Goal: Task Accomplishment & Management: Manage account settings

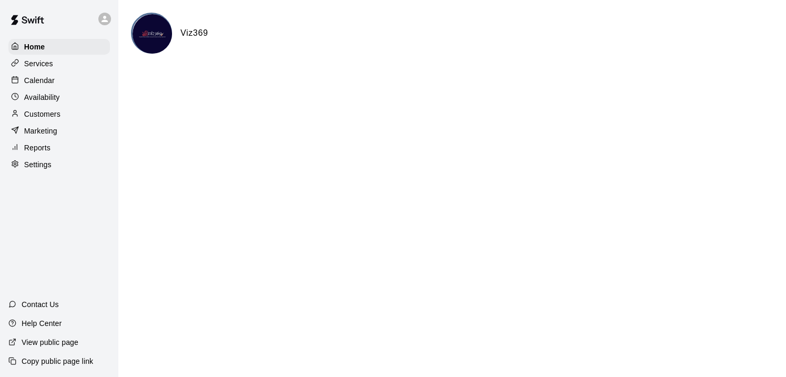
click at [40, 64] on p "Services" at bounding box center [38, 63] width 29 height 11
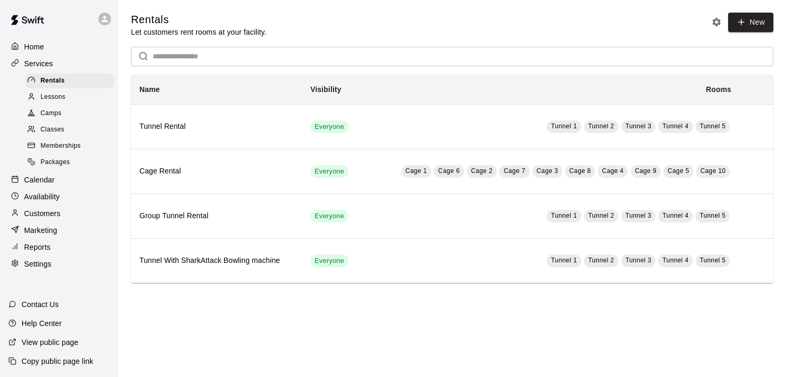
click at [63, 150] on span "Memberships" at bounding box center [60, 146] width 40 height 11
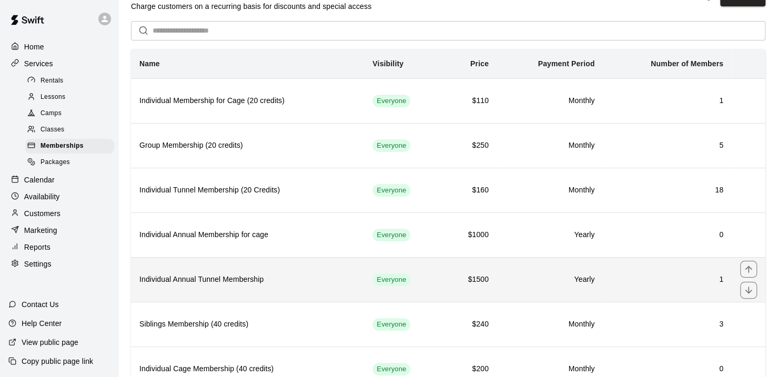
scroll to position [26, 0]
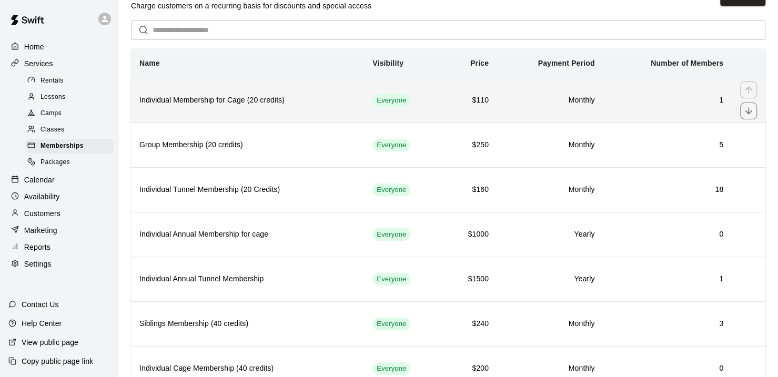
click at [208, 108] on th "Individual Membership for Cage (20 credits)" at bounding box center [247, 100] width 233 height 45
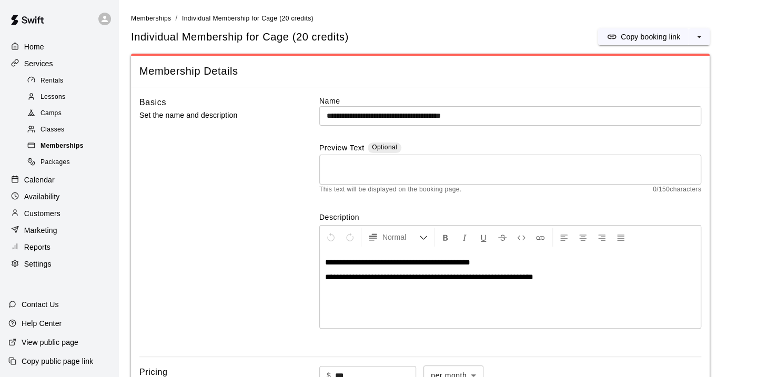
click at [65, 151] on span "Memberships" at bounding box center [61, 146] width 43 height 11
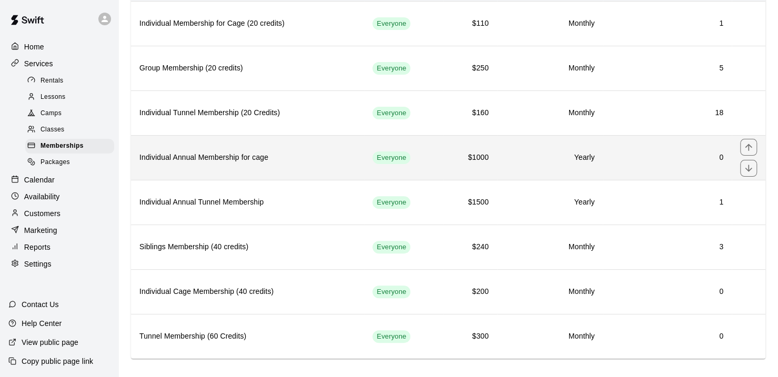
scroll to position [103, 0]
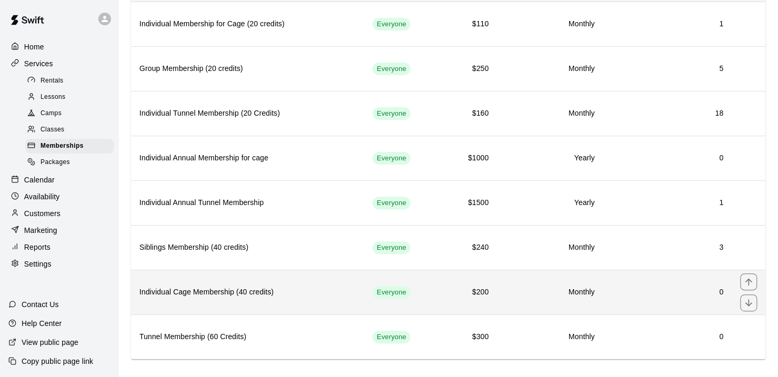
click at [245, 288] on h6 "Individual Cage Membership (40 credits)" at bounding box center [247, 293] width 216 height 12
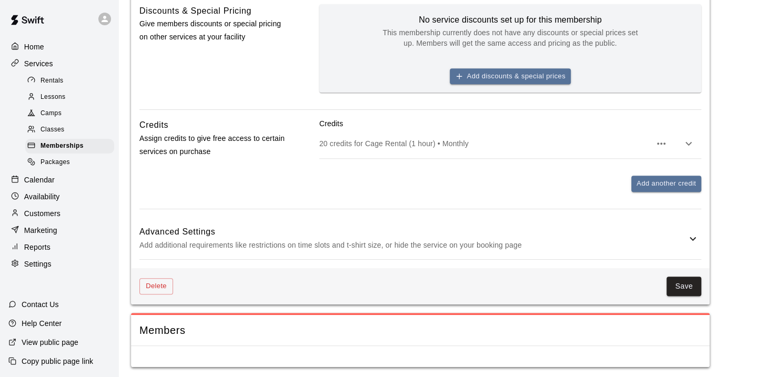
scroll to position [416, 0]
click at [689, 234] on icon at bounding box center [692, 238] width 13 height 13
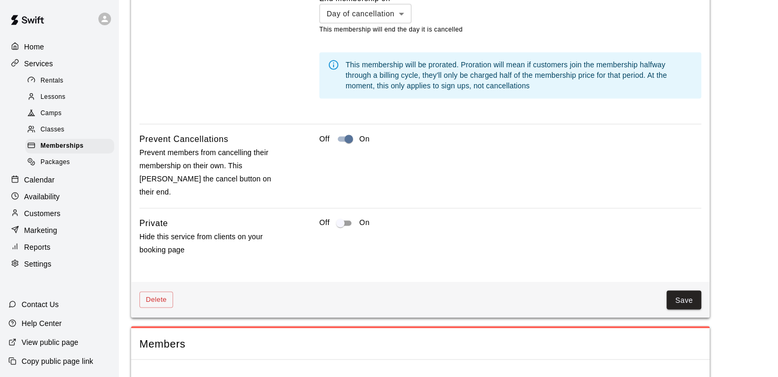
scroll to position [929, 0]
click at [685, 291] on button "Save" at bounding box center [683, 300] width 35 height 19
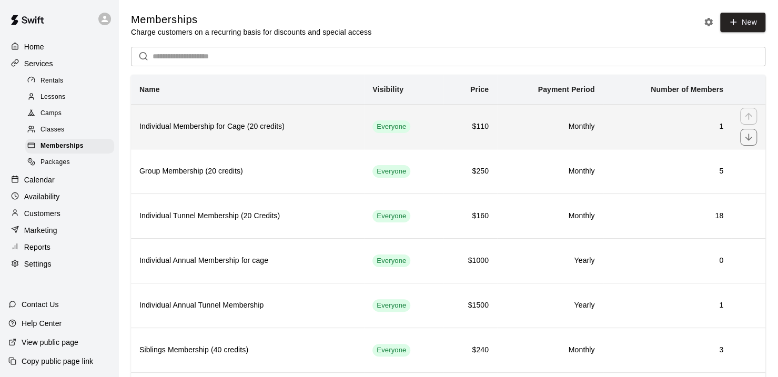
click at [238, 131] on h6 "Individual Membership for Cage (20 credits)" at bounding box center [247, 127] width 216 height 12
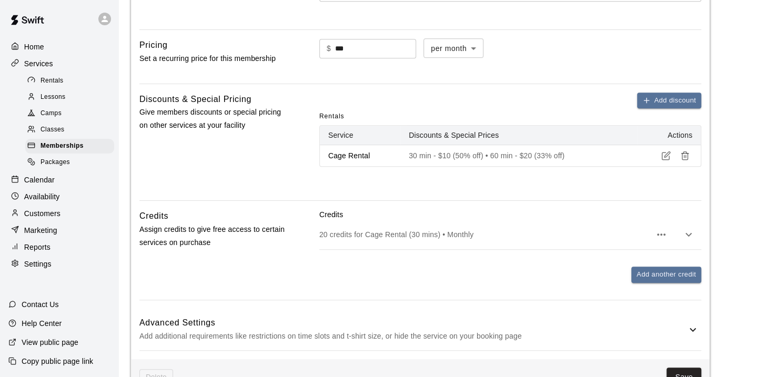
scroll to position [545, 0]
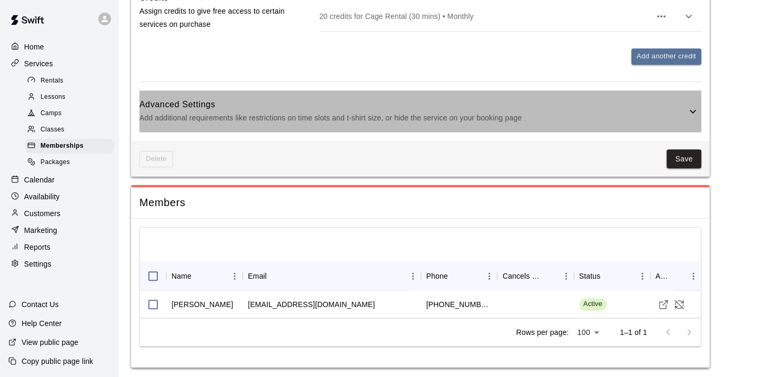
click at [689, 109] on icon at bounding box center [692, 111] width 13 height 13
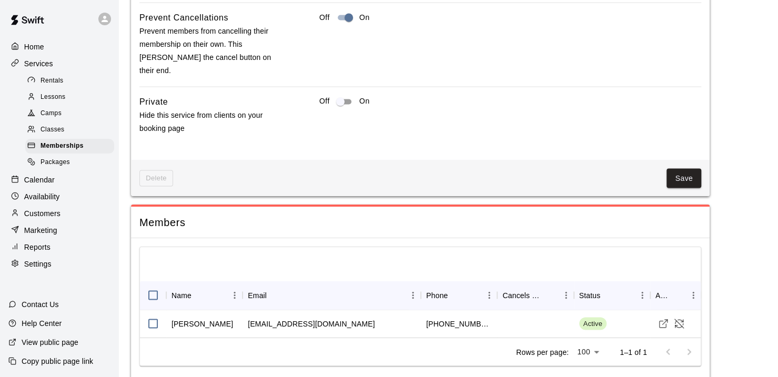
scroll to position [1059, 0]
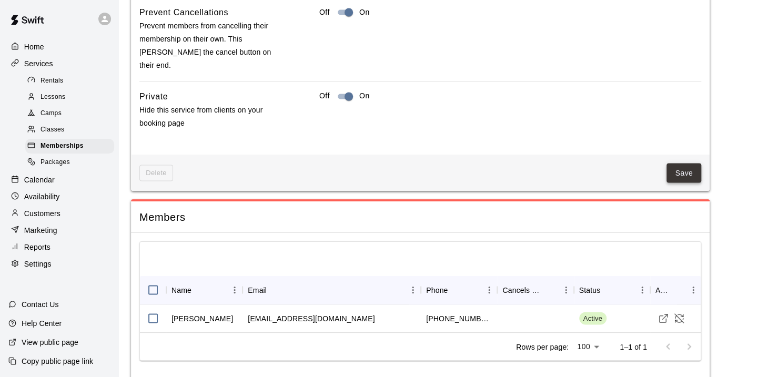
click at [680, 163] on button "Save" at bounding box center [683, 172] width 35 height 19
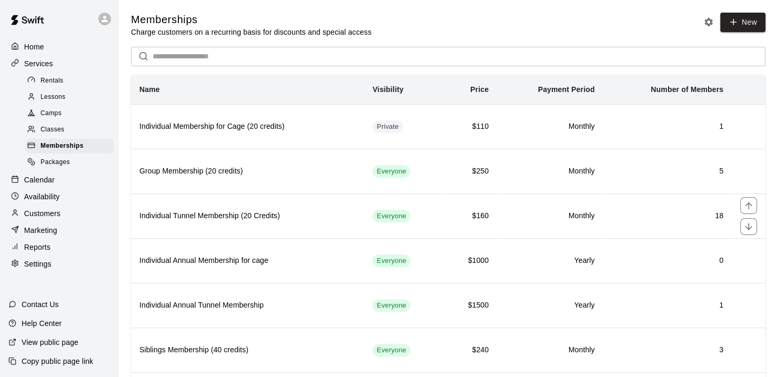
scroll to position [108, 0]
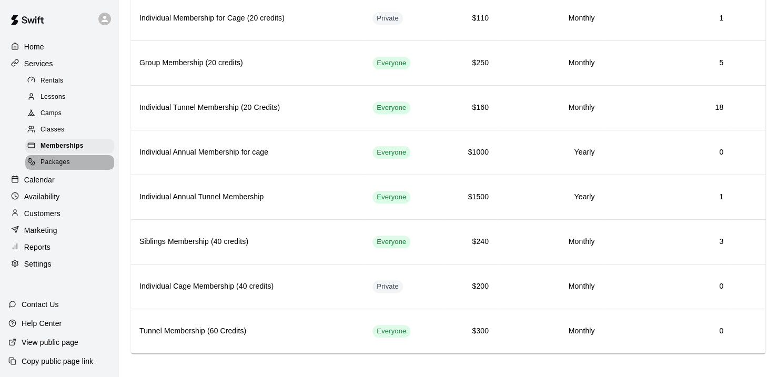
click at [56, 165] on span "Packages" at bounding box center [54, 162] width 29 height 11
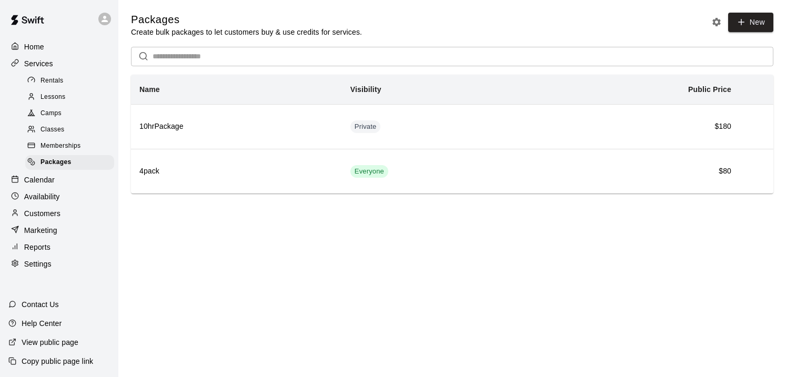
click at [72, 148] on span "Memberships" at bounding box center [60, 146] width 40 height 11
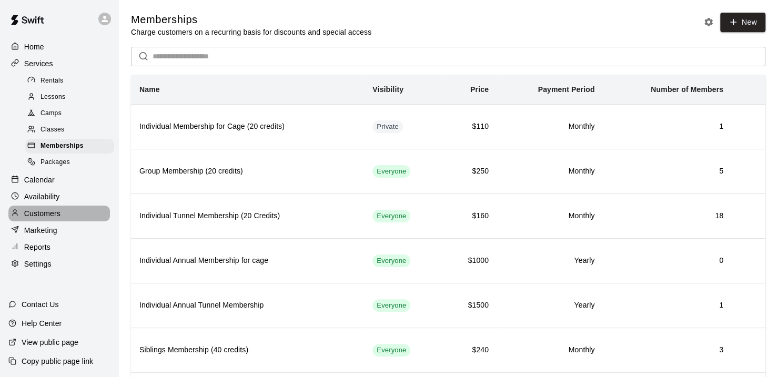
click at [58, 219] on p "Customers" at bounding box center [42, 213] width 36 height 11
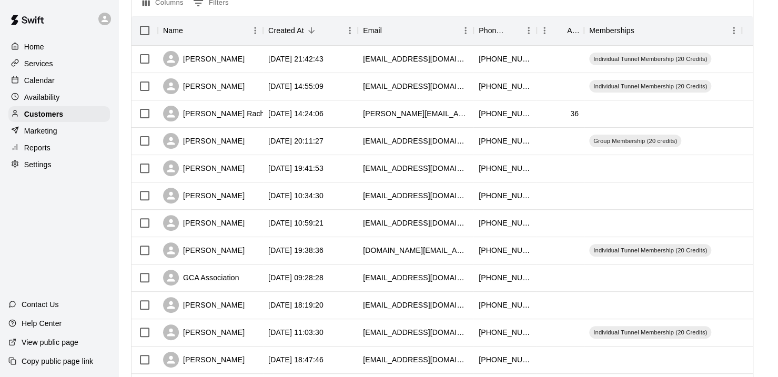
scroll to position [120, 0]
click at [289, 195] on div "[DATE] 10:34:30" at bounding box center [295, 196] width 55 height 11
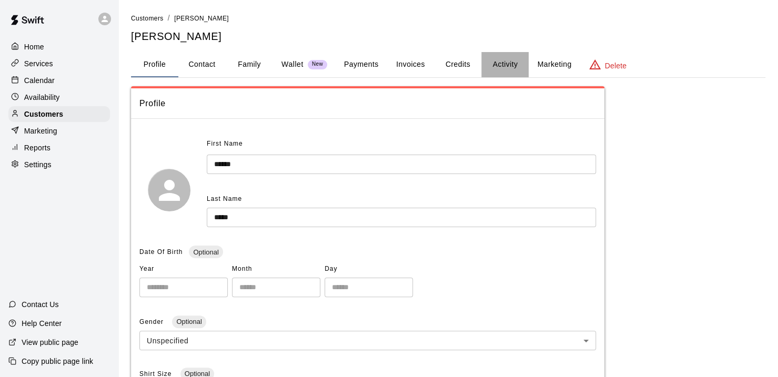
click at [503, 60] on button "Activity" at bounding box center [504, 64] width 47 height 25
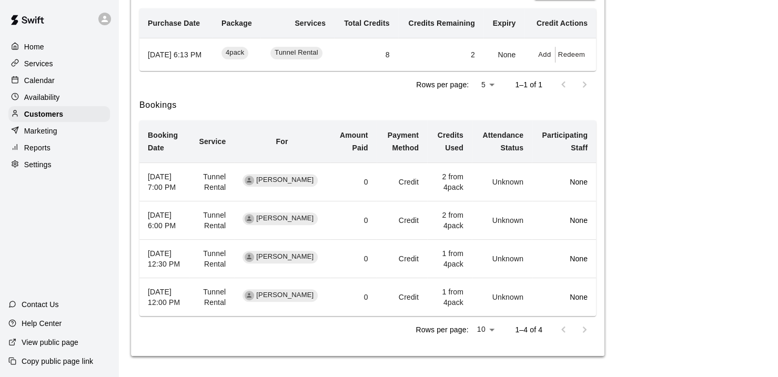
scroll to position [272, 0]
click at [444, 201] on td "2 from 4pack" at bounding box center [449, 220] width 45 height 38
click at [408, 201] on td "Credit" at bounding box center [402, 220] width 50 height 38
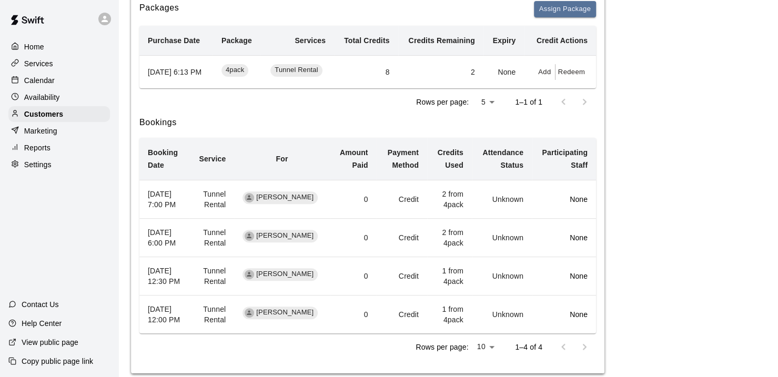
scroll to position [198, 0]
click at [474, 86] on td "2" at bounding box center [440, 72] width 85 height 33
